Goal: Information Seeking & Learning: Find specific fact

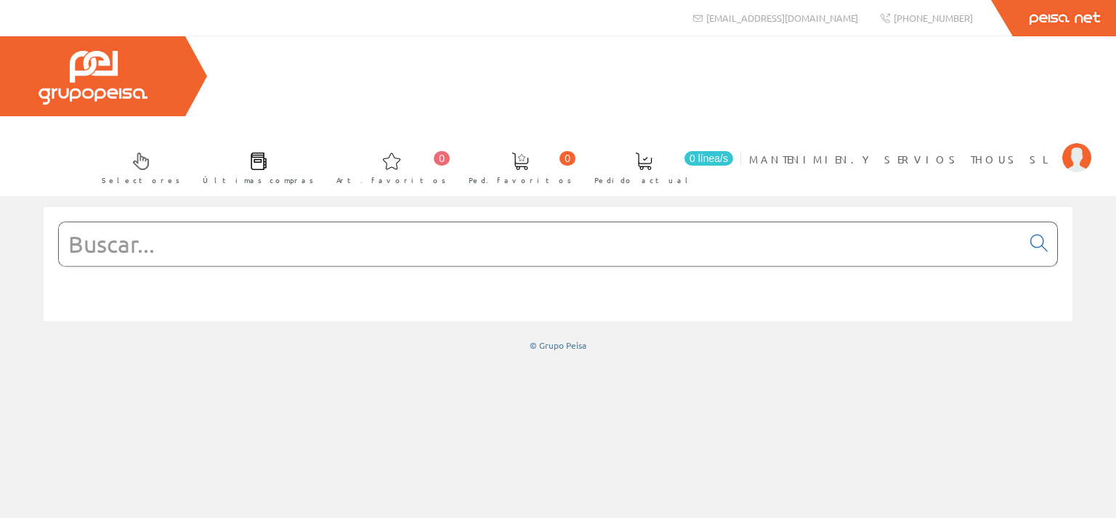
click at [199, 222] on input "text" at bounding box center [540, 244] width 963 height 44
paste input "GEWI0820"
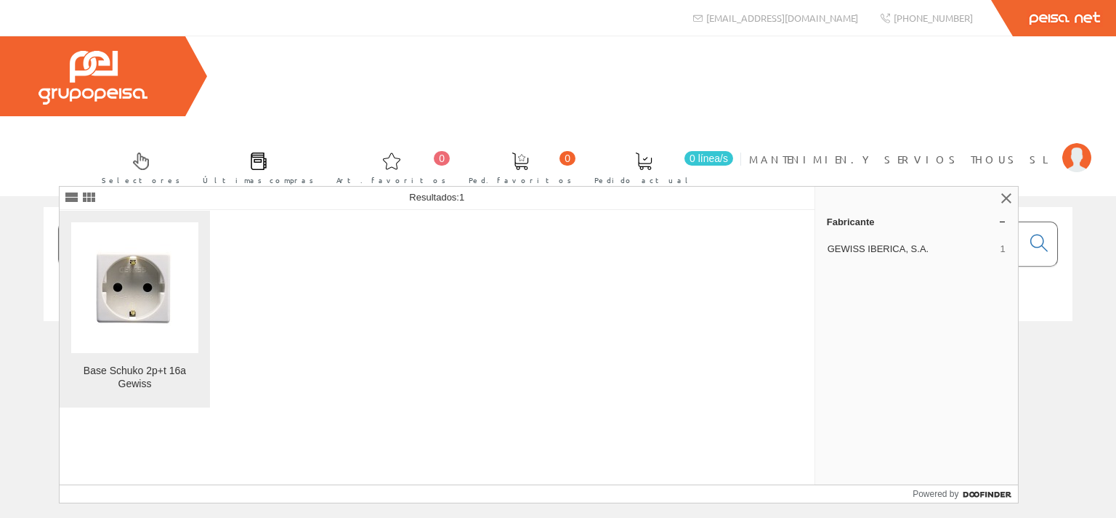
type input "GEWI0820"
click at [134, 299] on img at bounding box center [134, 288] width 89 height 110
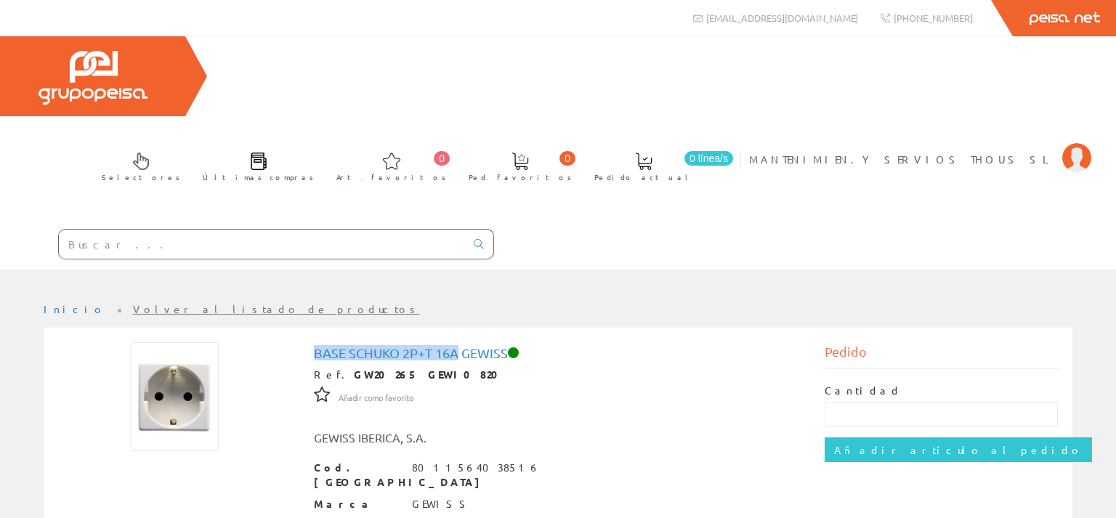
drag, startPoint x: 317, startPoint y: 273, endPoint x: 461, endPoint y: 274, distance: 143.9
copy h1 "Base Schuko 2p+t 16a"
click at [182, 230] on input "text" at bounding box center [262, 244] width 406 height 29
paste input "Base Schuko 2p+t 16a"
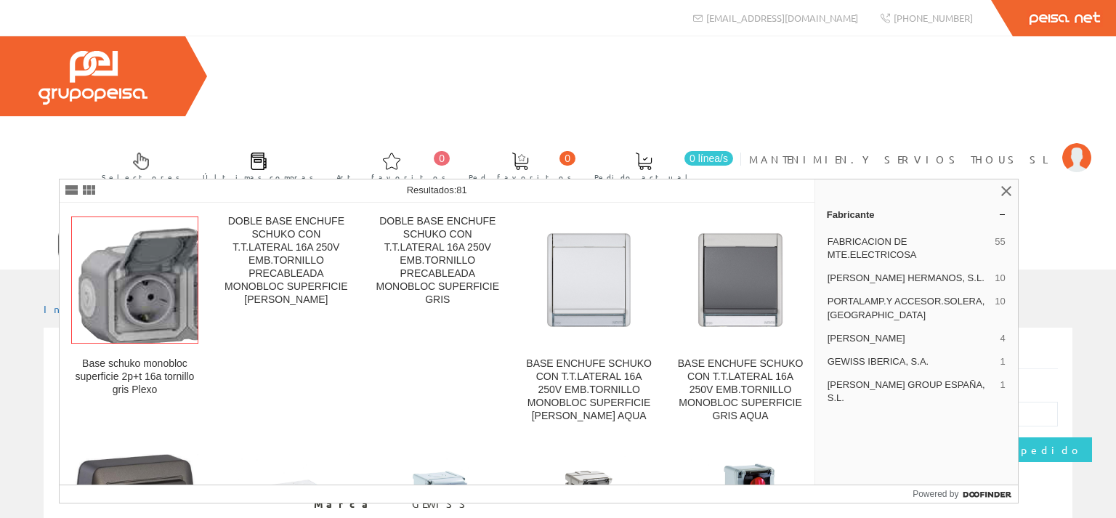
type input "Base Schuko 2p+t 16a SUPERFICIE"
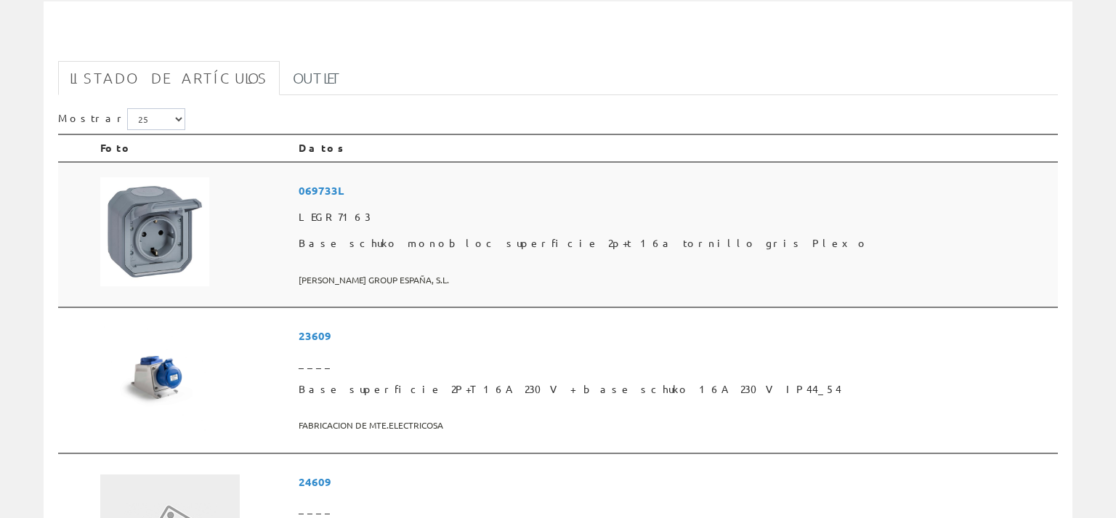
scroll to position [307, 0]
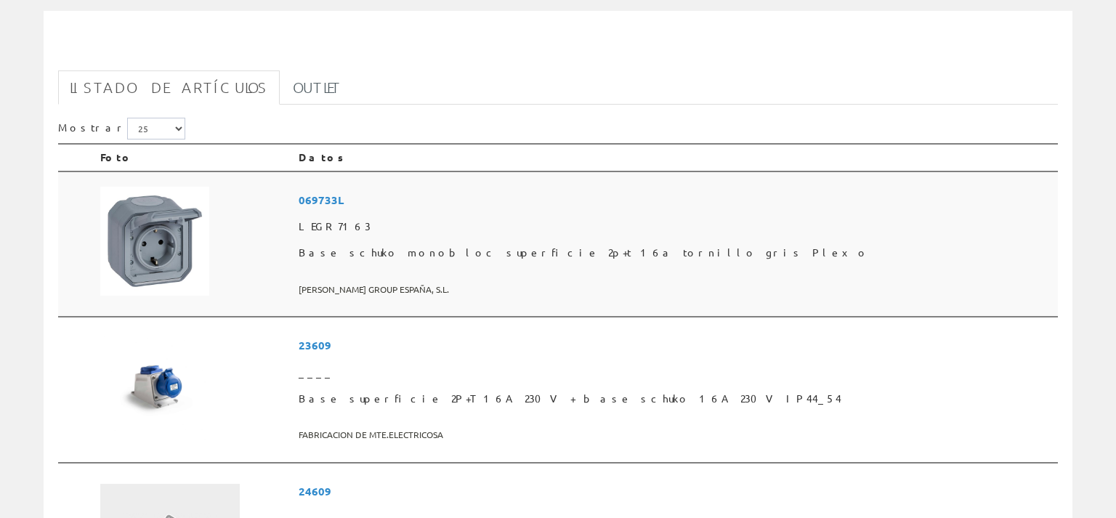
click at [440, 240] on span "Base schuko monobloc superficie 2p+t 16a tornillo gris Plexo" at bounding box center [676, 253] width 754 height 26
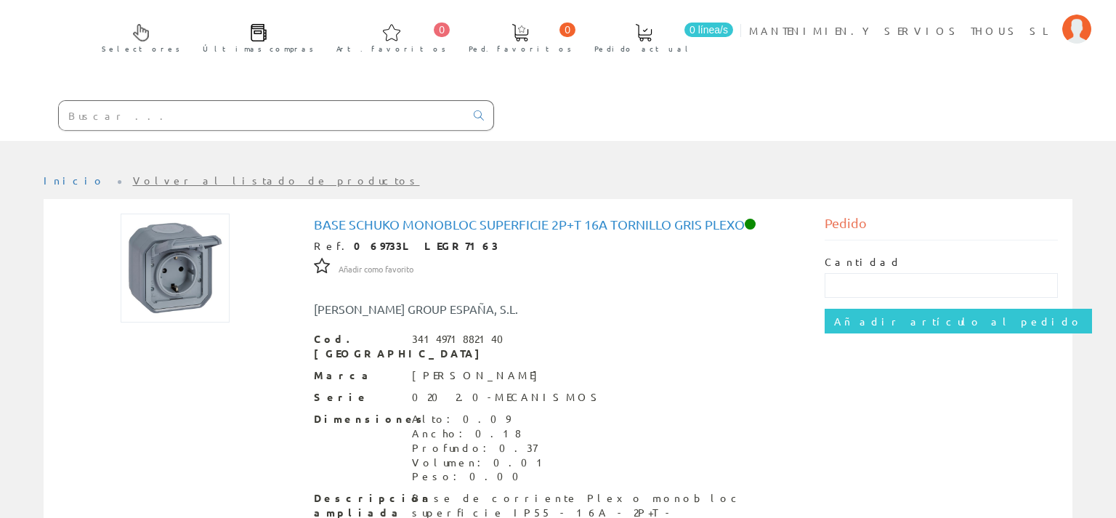
scroll to position [153, 0]
